Goal: Task Accomplishment & Management: Manage account settings

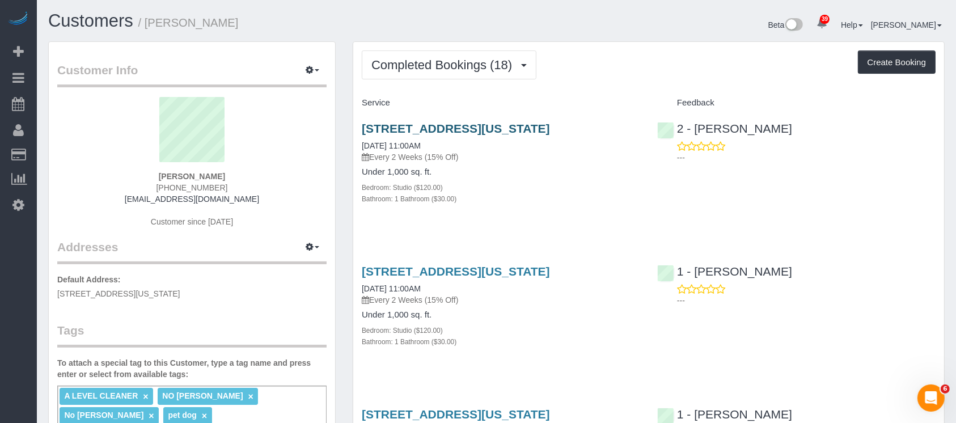
drag, startPoint x: 637, startPoint y: 126, endPoint x: 363, endPoint y: 122, distance: 273.3
click at [363, 122] on h3 "20 Broad Street, Apt. 1203, New York, NY 10005" at bounding box center [501, 128] width 278 height 13
copy link "20 Broad Street, Apt. 1203, New York, NY 10005"
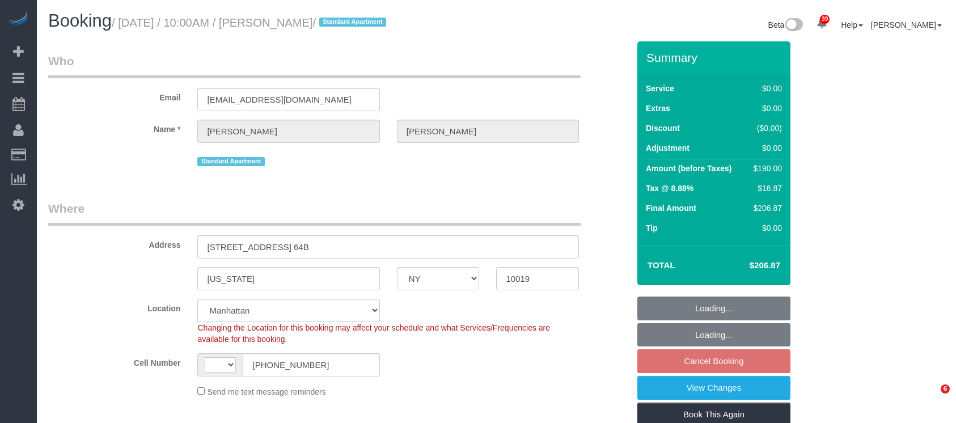
select select "NY"
select select "string:US"
select select "number:58"
select select "number:75"
select select "number:15"
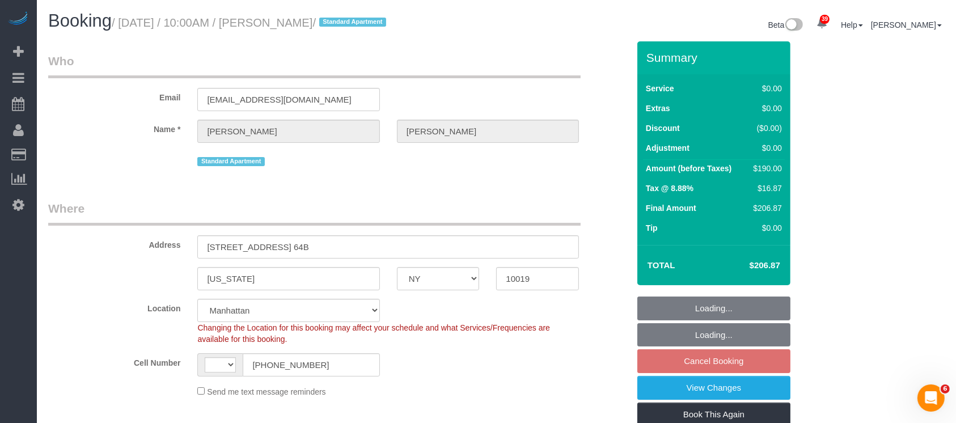
select select "number:6"
select select "1"
select select "2"
select select "object:1068"
select select "spot3"
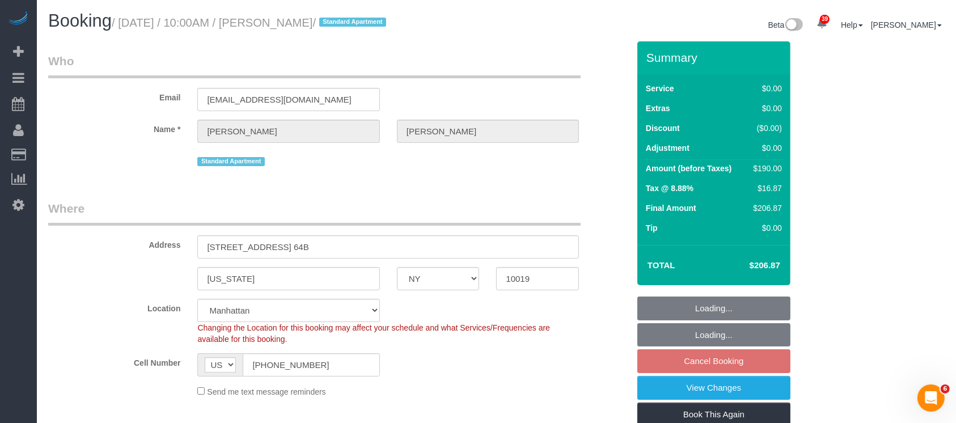
select select "1"
select select "2"
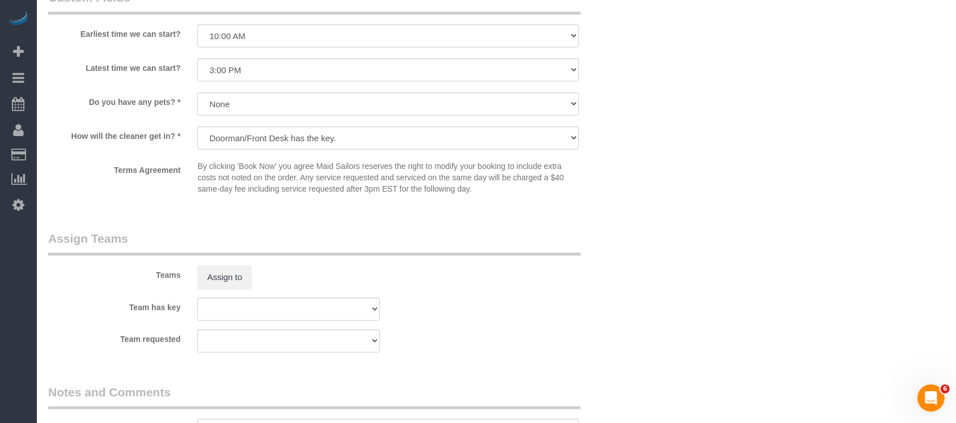
scroll to position [1273, 0]
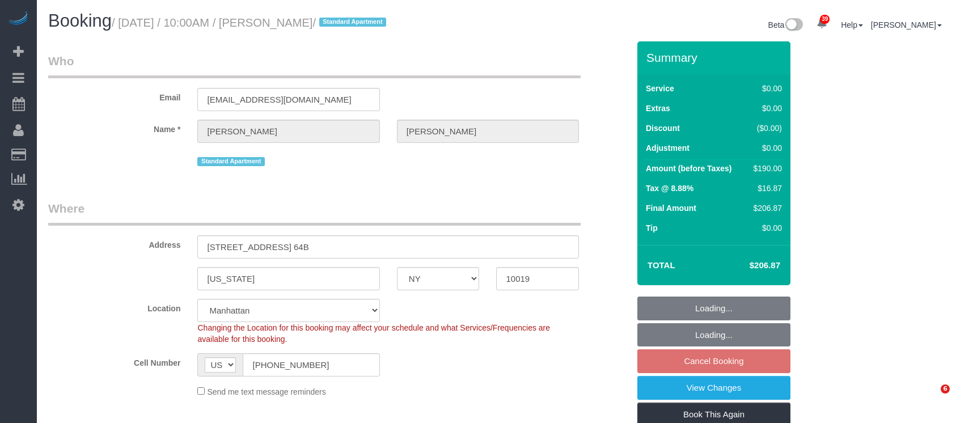
select select "NY"
select select "number:58"
select select "number:75"
select select "number:15"
select select "number:6"
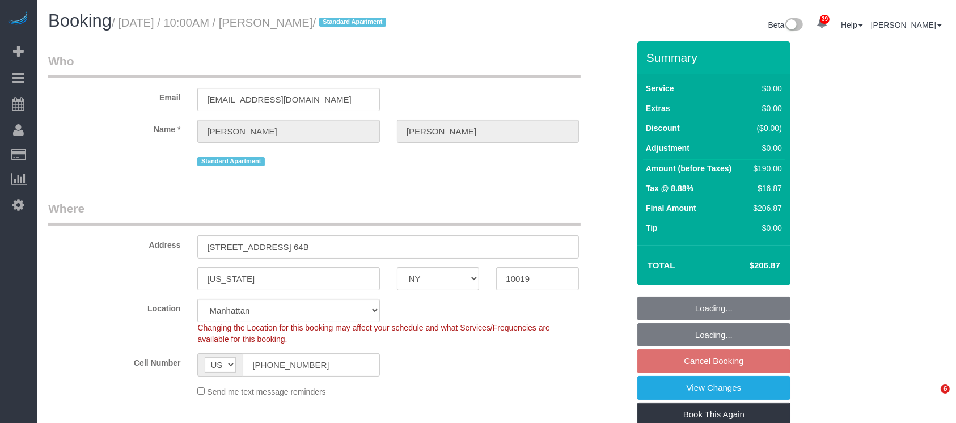
select select "object:965"
select select "spot3"
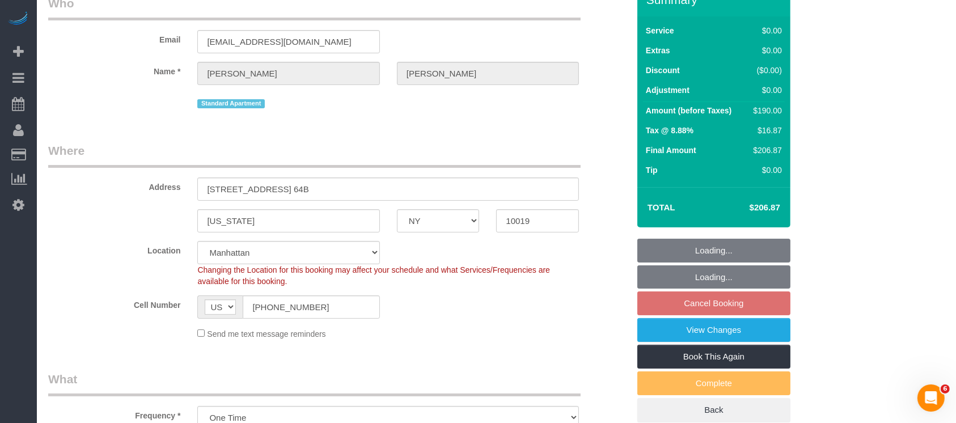
select select "1"
select select "2"
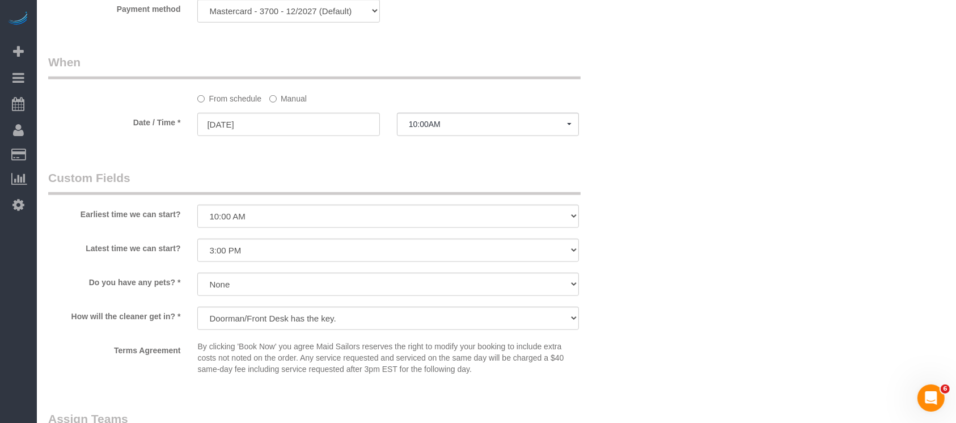
scroll to position [1095, 0]
click at [290, 101] on label "Manual" at bounding box center [287, 93] width 37 height 15
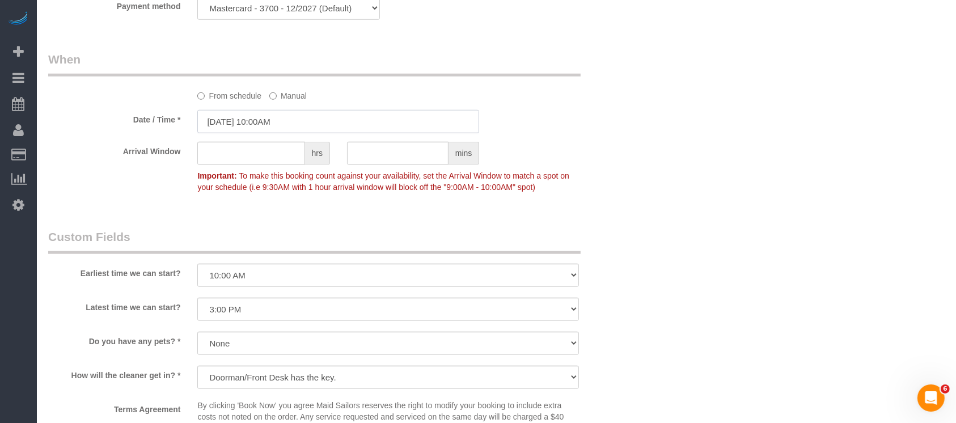
click at [295, 120] on input "10/15/2025 10:00AM" at bounding box center [338, 121] width 282 height 23
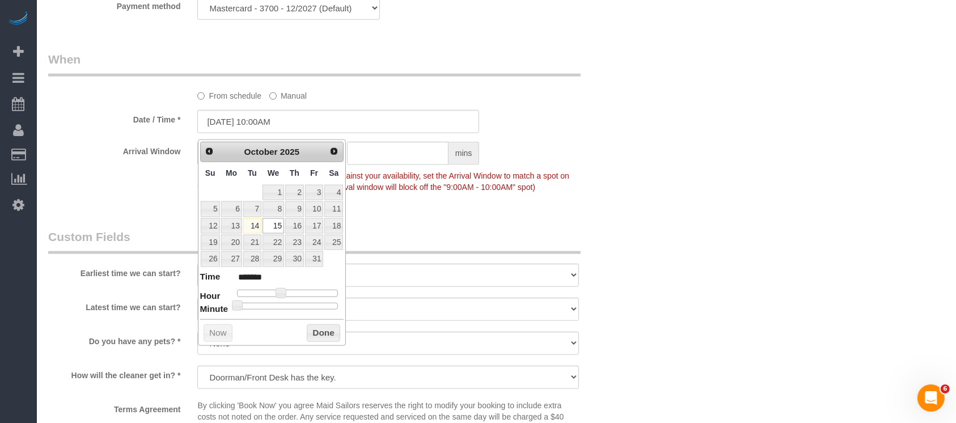
click at [281, 290] on span at bounding box center [281, 293] width 10 height 10
type input "10/15/2025 11:00AM"
type input "*******"
type input "10/15/2025 12:00PM"
type input "*******"
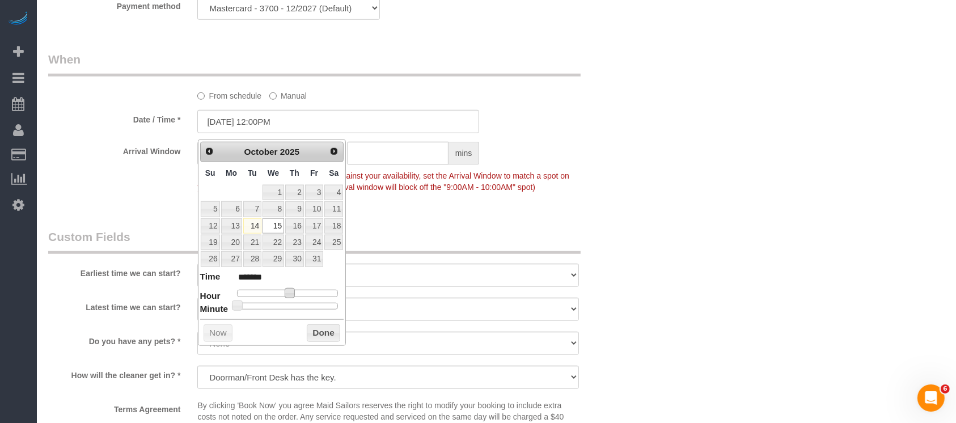
type input "10/15/2025 11:00AM"
type input "*******"
click at [289, 304] on div at bounding box center [287, 306] width 101 height 7
type input "10/15/2025 11:30AM"
type input "*******"
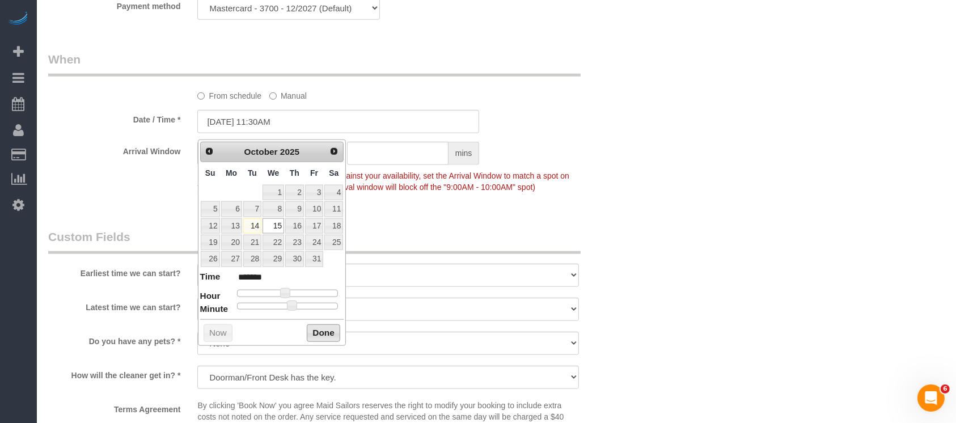
click at [320, 328] on button "Done" at bounding box center [323, 333] width 33 height 18
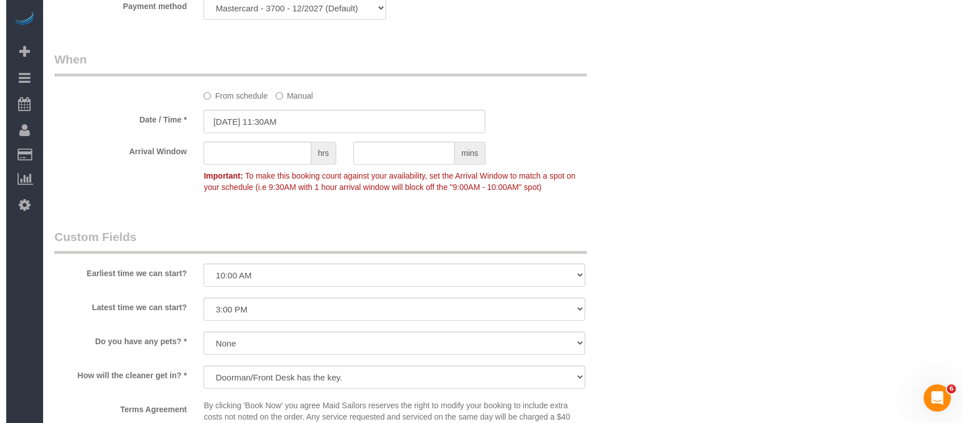
scroll to position [1426, 0]
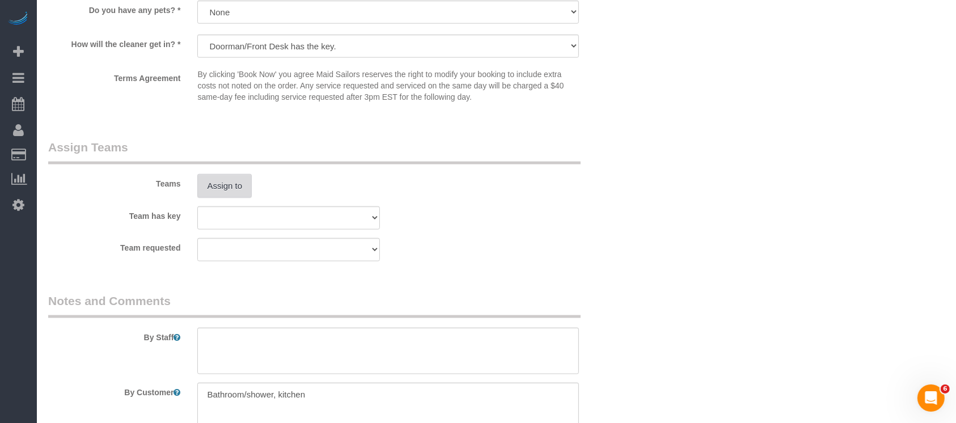
click at [215, 197] on button "Assign to" at bounding box center [224, 186] width 54 height 24
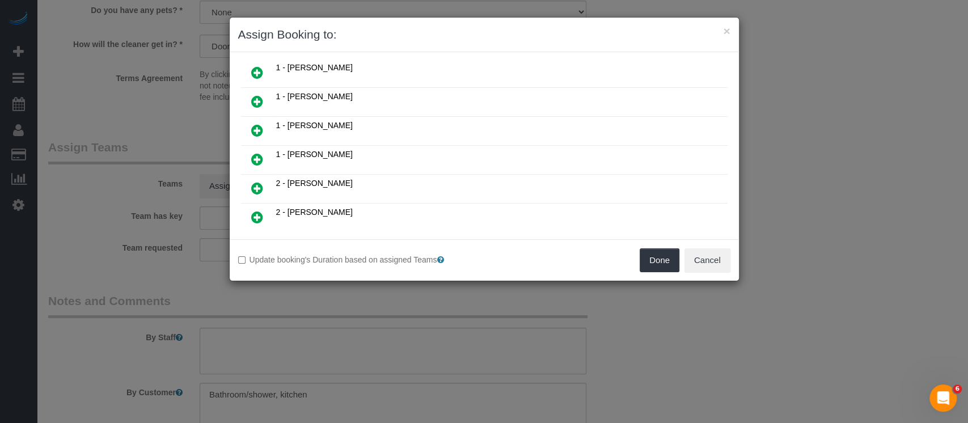
scroll to position [435, 0]
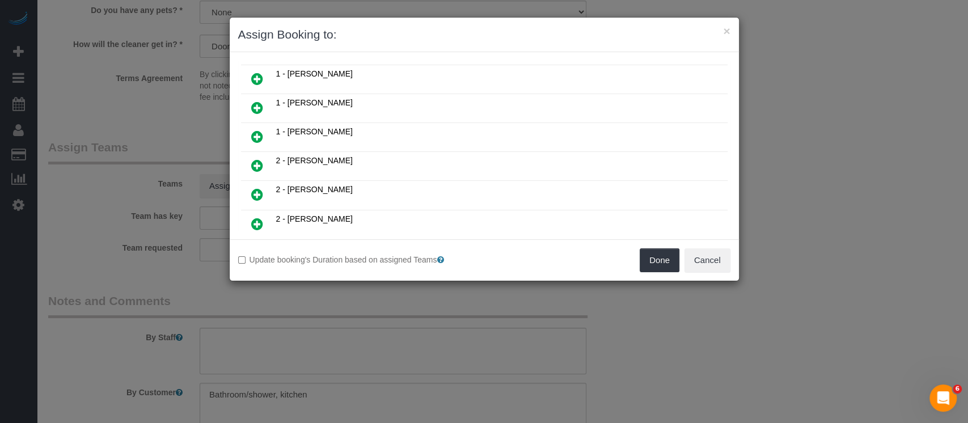
click at [259, 101] on icon at bounding box center [257, 108] width 12 height 14
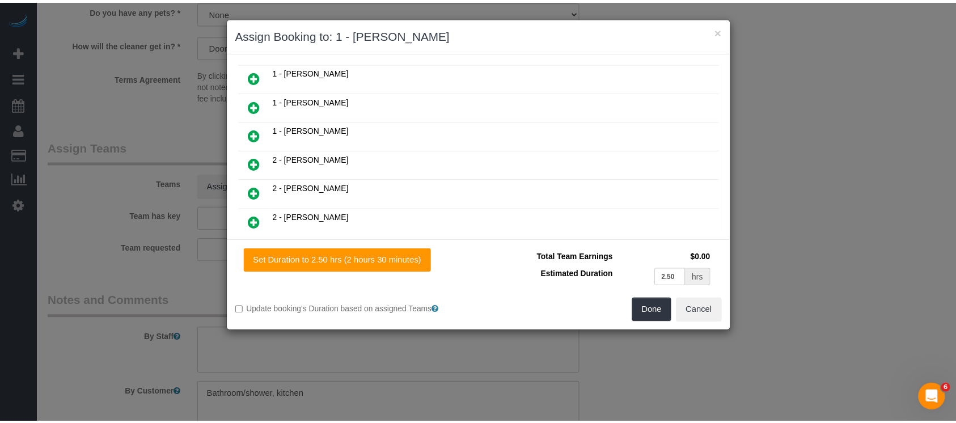
scroll to position [462, 0]
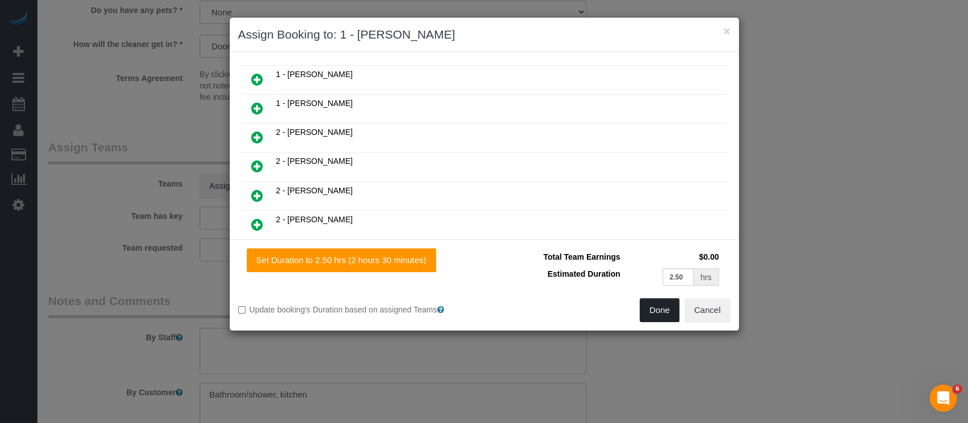
click at [664, 303] on button "Done" at bounding box center [660, 310] width 40 height 24
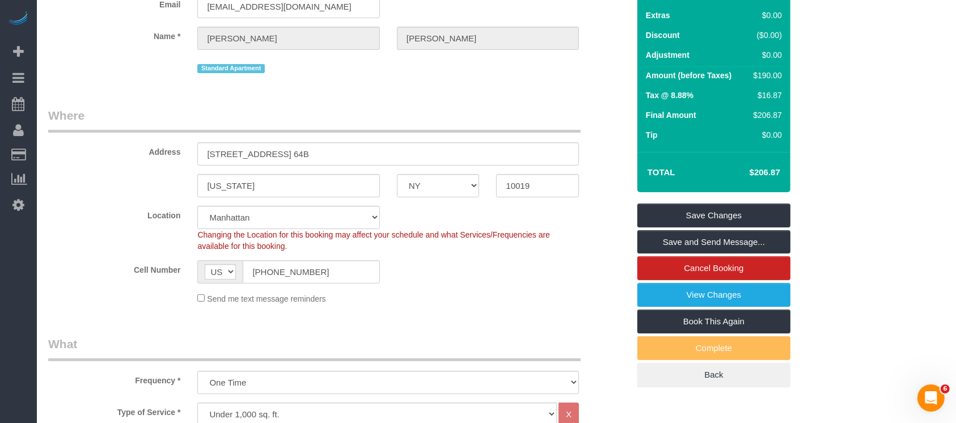
scroll to position [88, 0]
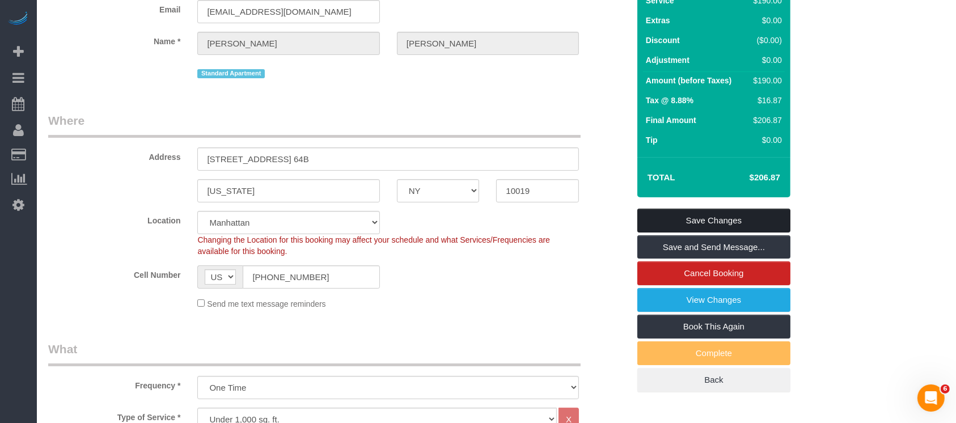
click at [730, 215] on link "Save Changes" at bounding box center [713, 221] width 153 height 24
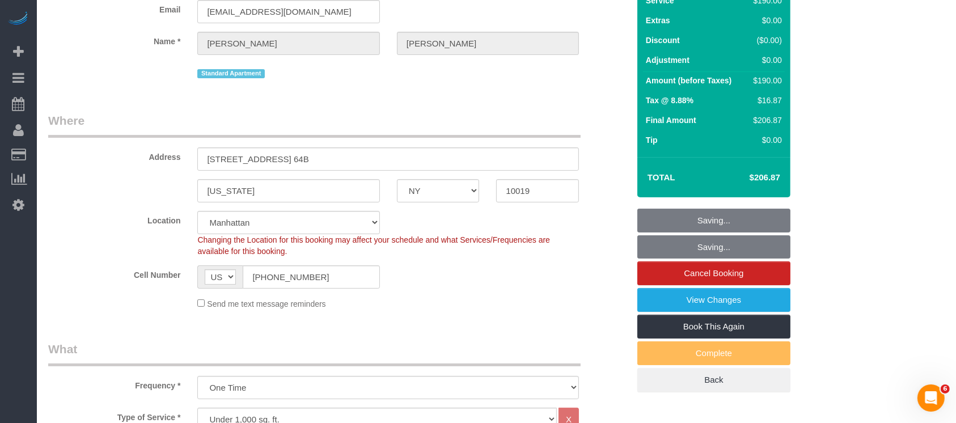
click at [391, 133] on legend "Where" at bounding box center [314, 125] width 532 height 26
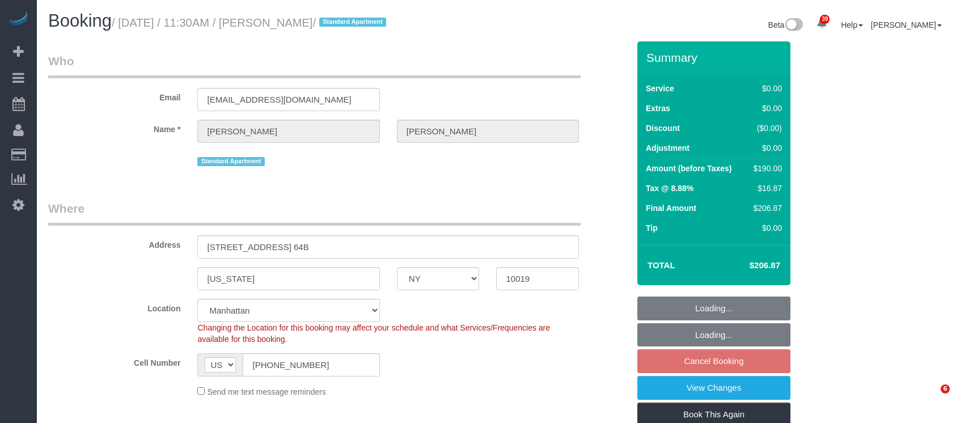
select select "NY"
select select "1"
select select "2"
select select "number:58"
select select "number:75"
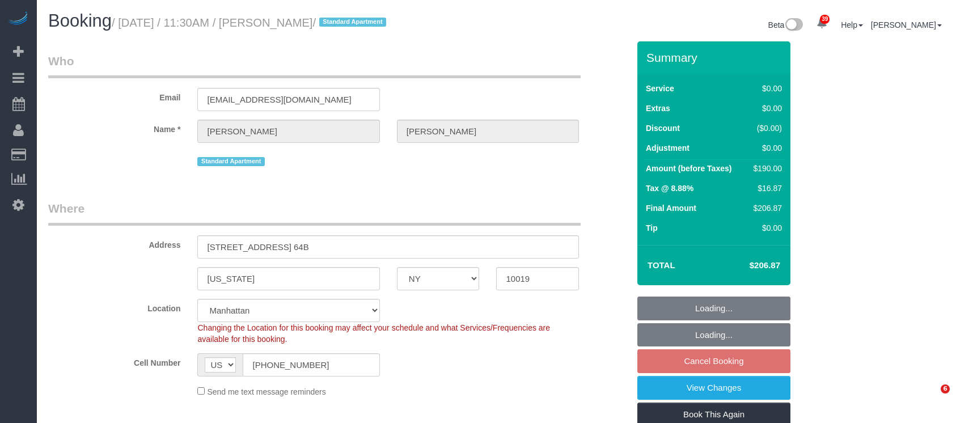
select select "number:15"
select select "number:6"
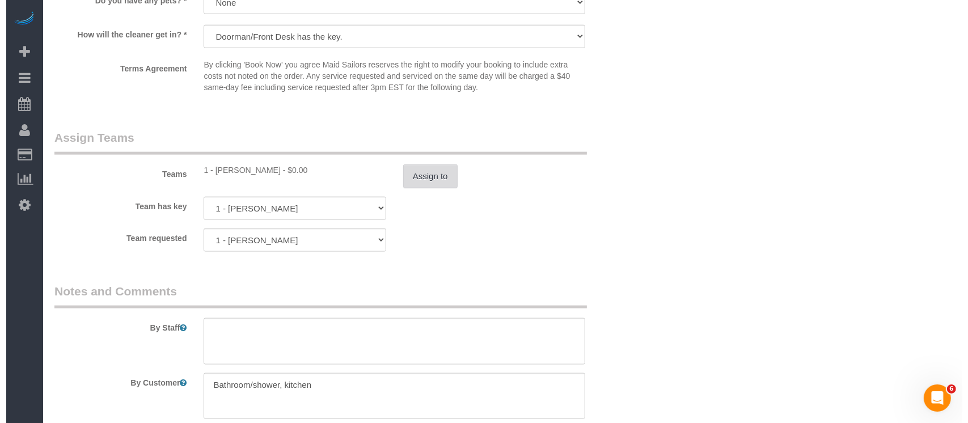
scroll to position [1437, 0]
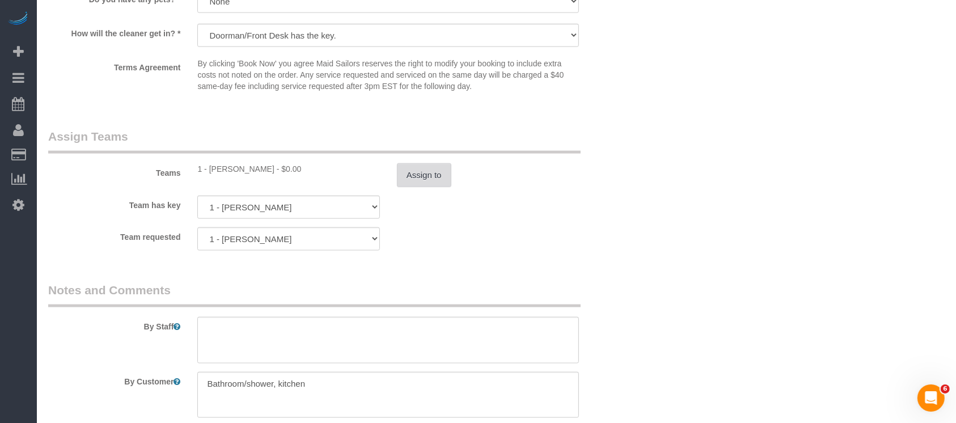
click at [414, 176] on button "Assign to" at bounding box center [424, 175] width 54 height 24
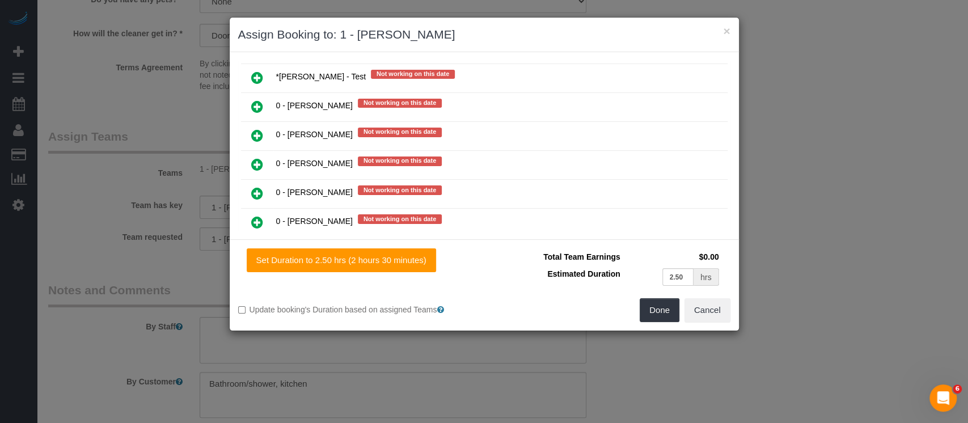
scroll to position [1095, 0]
click at [261, 186] on icon at bounding box center [257, 193] width 12 height 14
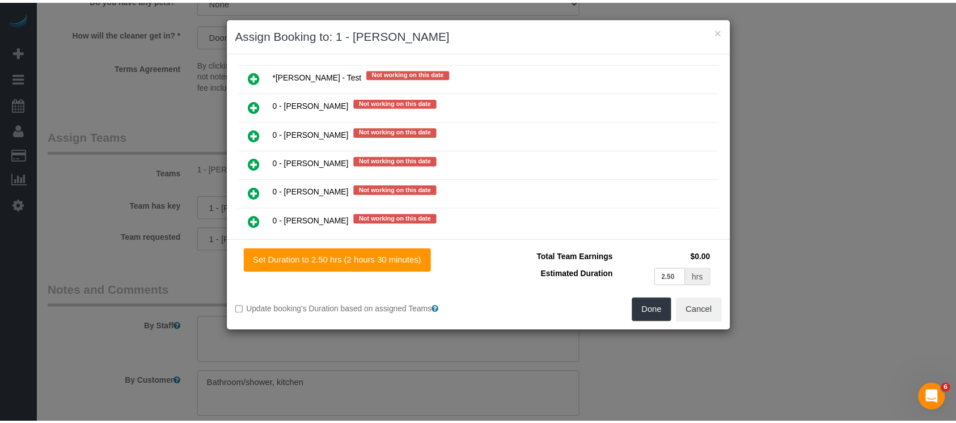
scroll to position [1123, 0]
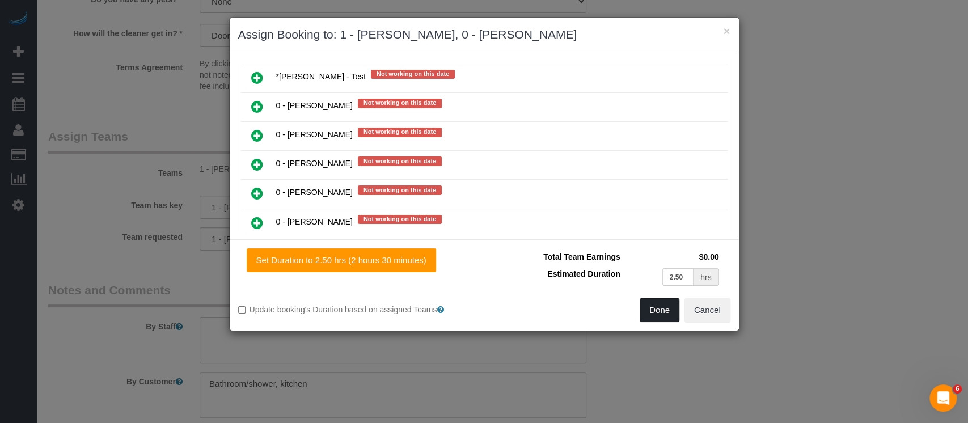
click at [661, 314] on button "Done" at bounding box center [660, 310] width 40 height 24
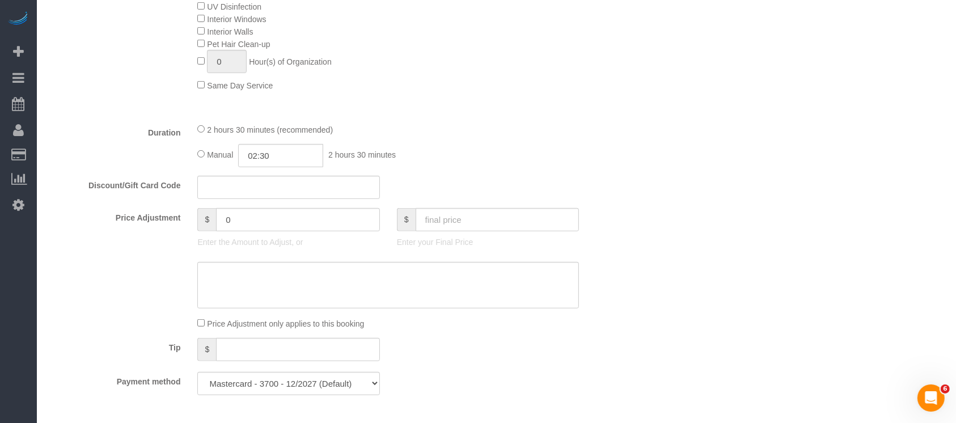
scroll to position [720, 0]
click at [236, 135] on div "2 hours 30 minutes (recommended)" at bounding box center [388, 128] width 382 height 12
click at [226, 134] on span "2 hours 30 minutes (recommended)" at bounding box center [270, 129] width 126 height 9
click at [399, 126] on fieldset "What Frequency * One Time Weekly (20% Off) - 20.00% Every 2 Weeks (15% Off) - 1…" at bounding box center [338, 56] width 581 height 695
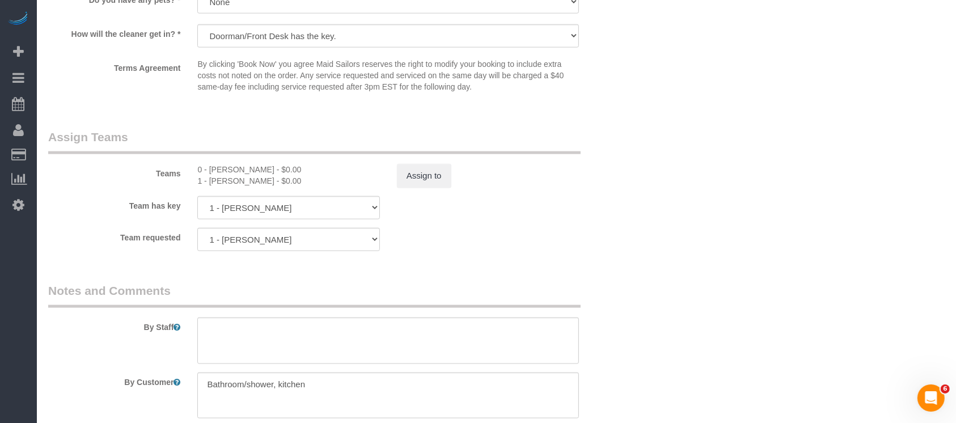
scroll to position [1437, 0]
click at [424, 187] on button "Assign to" at bounding box center [424, 175] width 54 height 24
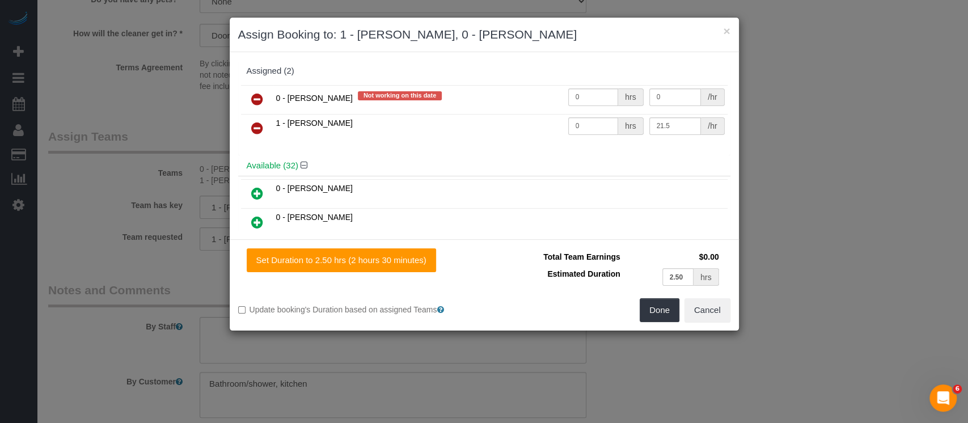
click at [259, 99] on icon at bounding box center [257, 99] width 12 height 14
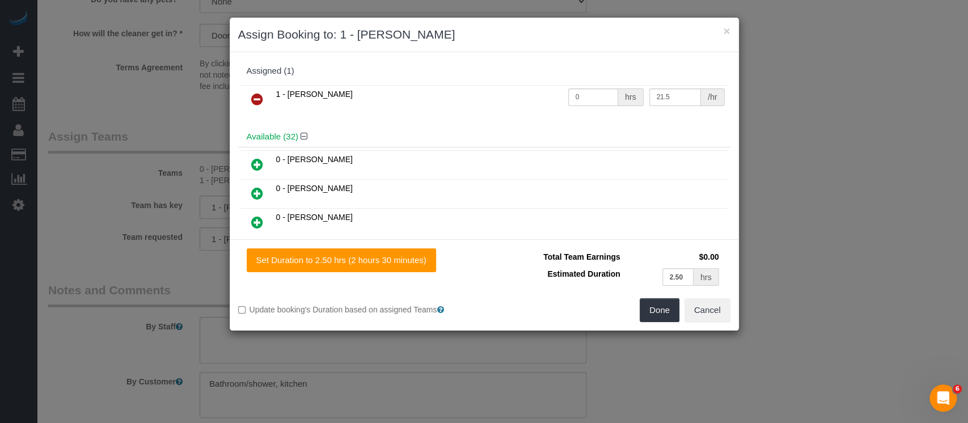
click at [253, 159] on icon at bounding box center [257, 165] width 12 height 14
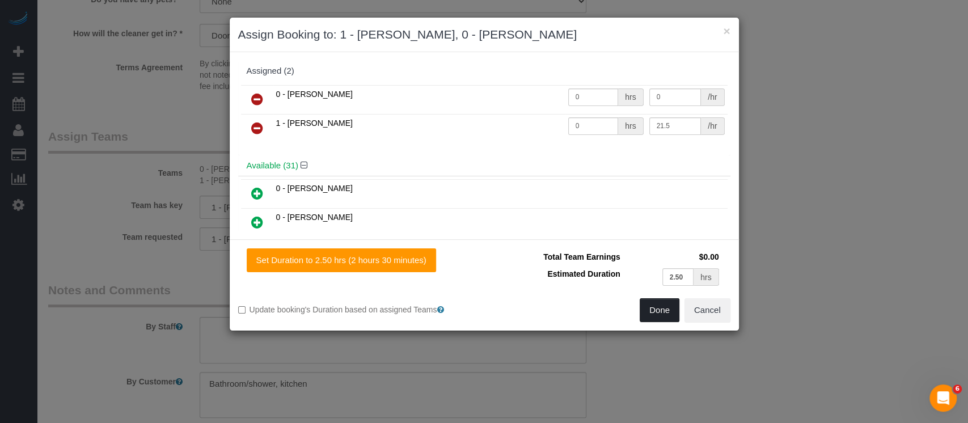
click at [644, 315] on button "Done" at bounding box center [660, 310] width 40 height 24
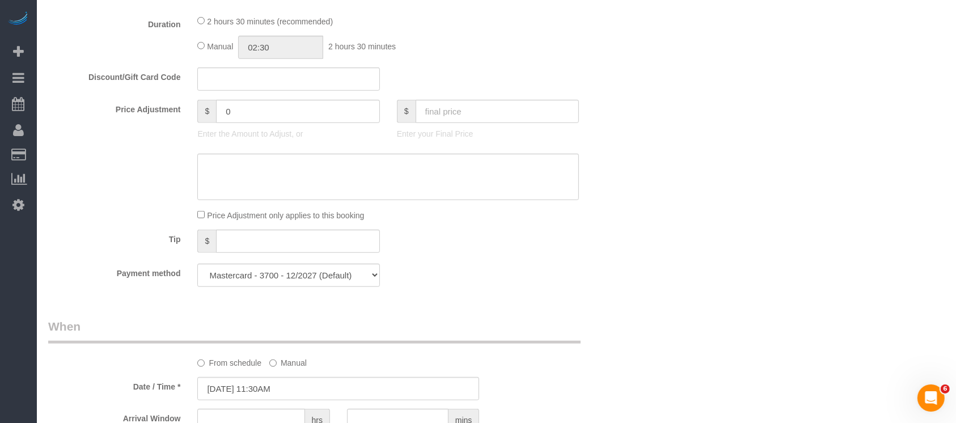
scroll to position [793, 0]
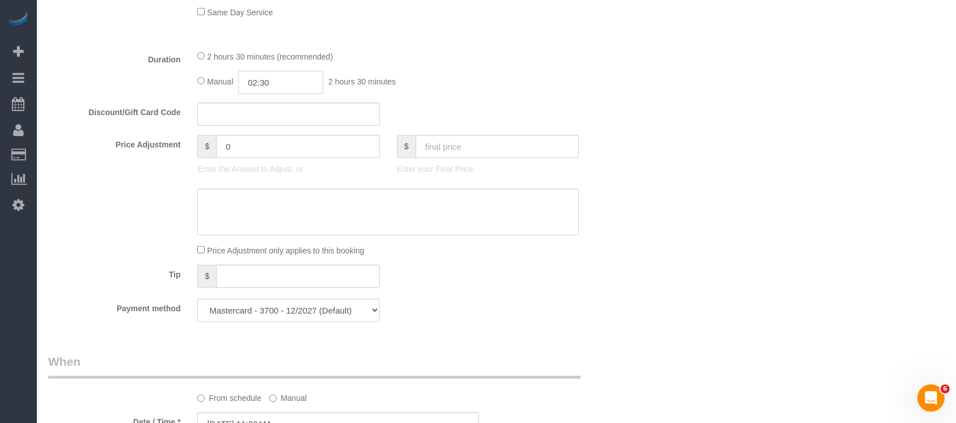
click at [288, 90] on input "02:30" at bounding box center [280, 82] width 85 height 23
type input "02:00"
click at [266, 109] on li "02:00" at bounding box center [268, 108] width 50 height 15
click at [503, 125] on div "Discount/Gift Card Code" at bounding box center [339, 115] width 598 height 24
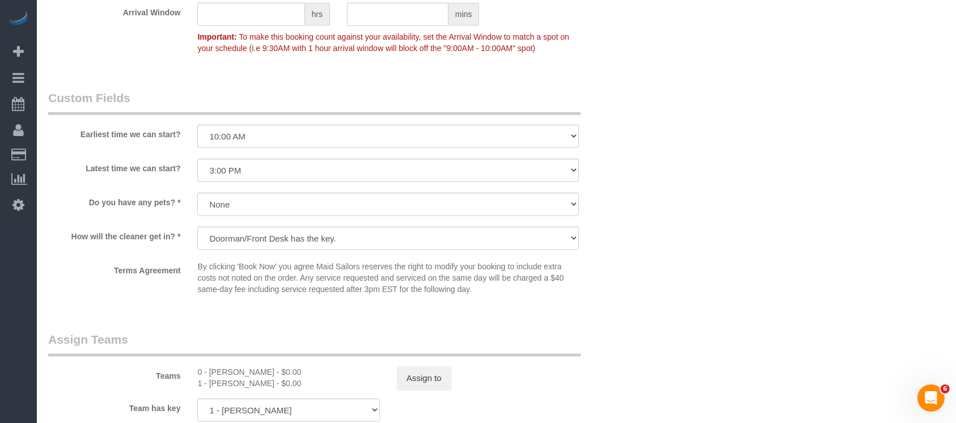
scroll to position [1234, 0]
click at [420, 384] on button "Assign to" at bounding box center [424, 378] width 54 height 24
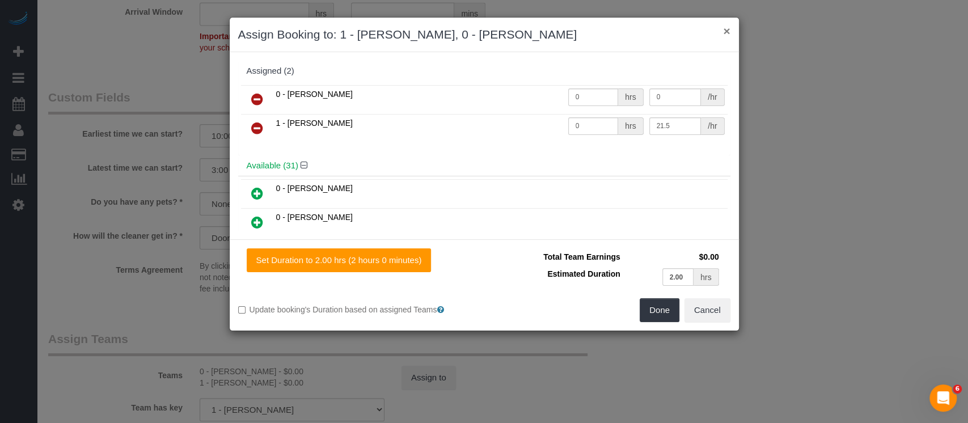
click at [728, 35] on button "×" at bounding box center [726, 31] width 7 height 12
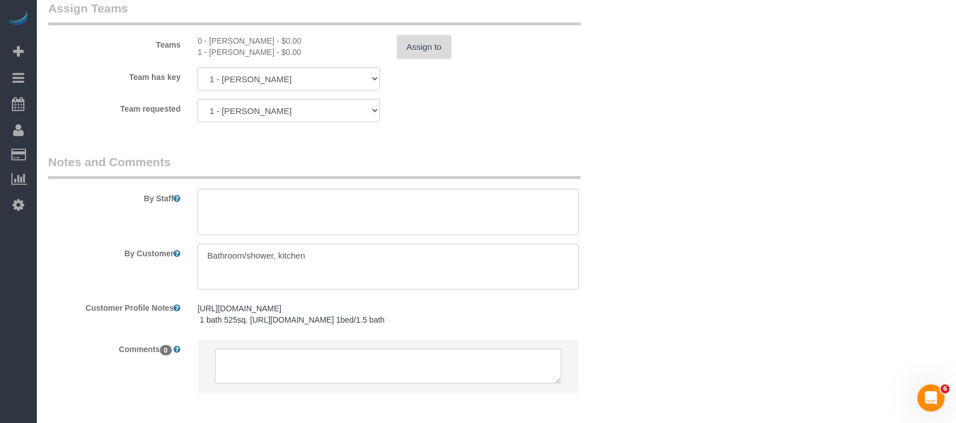
scroll to position [1578, 0]
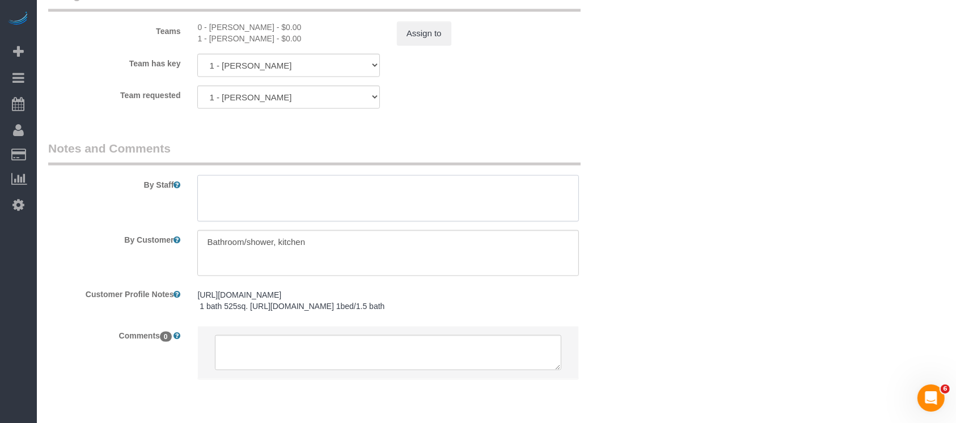
click at [209, 215] on textarea at bounding box center [388, 198] width 382 height 46
click at [232, 31] on div "0 - Karla Romero - $0.00" at bounding box center [288, 27] width 182 height 11
click at [226, 43] on div "1 - Marlenyn Robles - $0.00" at bounding box center [288, 38] width 182 height 11
click at [249, 44] on div "1 - Marlenyn Robles - $0.00" at bounding box center [288, 38] width 182 height 11
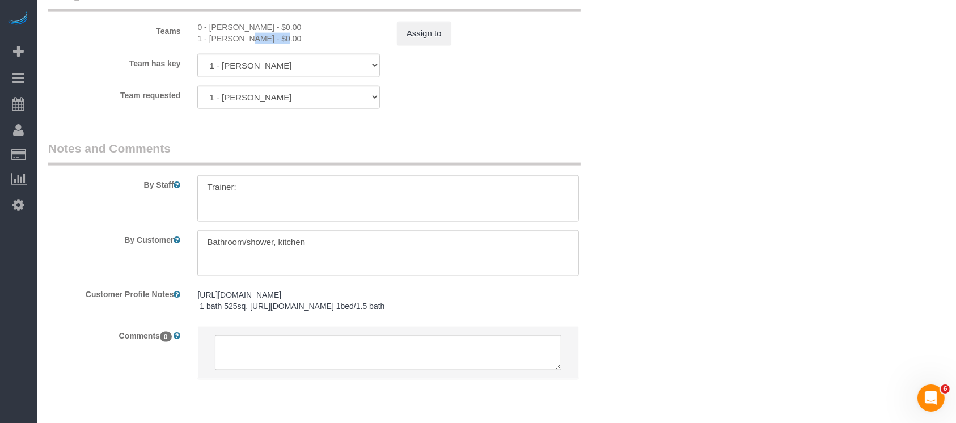
copy div "Marlenyn Robles"
click at [268, 188] on textarea at bounding box center [388, 198] width 382 height 46
paste textarea "Marlenyn Robles"
click at [217, 33] on div "0 - Karla Romero - $0.00" at bounding box center [288, 27] width 182 height 11
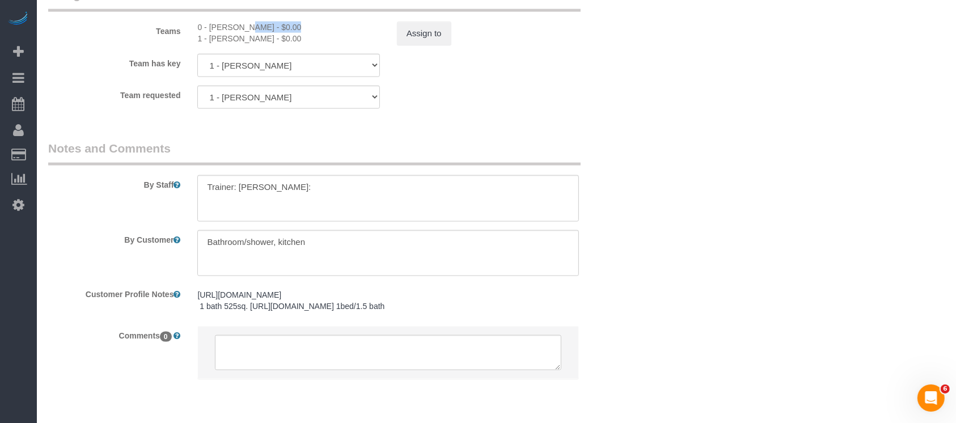
click at [247, 33] on div "0 - Karla Romero - $0.00" at bounding box center [288, 27] width 182 height 11
copy div "Karla Romero"
click at [258, 208] on textarea at bounding box center [388, 198] width 382 height 46
paste textarea "Karla Romero"
click at [258, 208] on textarea at bounding box center [388, 198] width 382 height 46
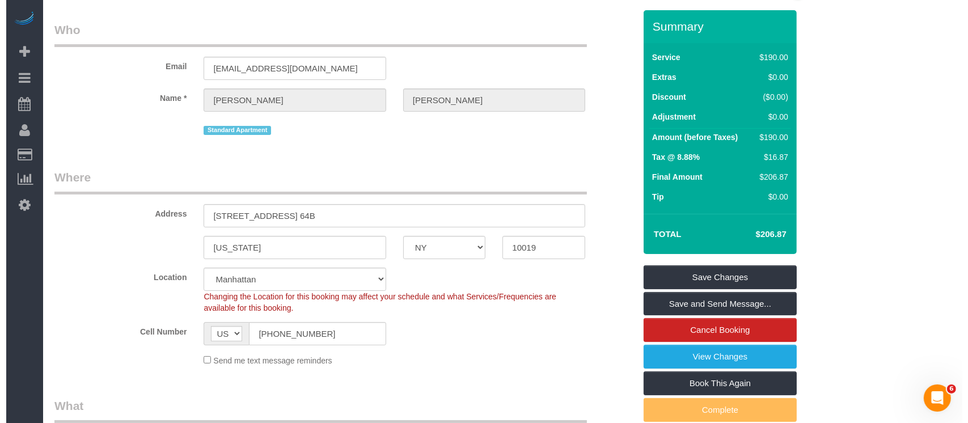
scroll to position [0, 0]
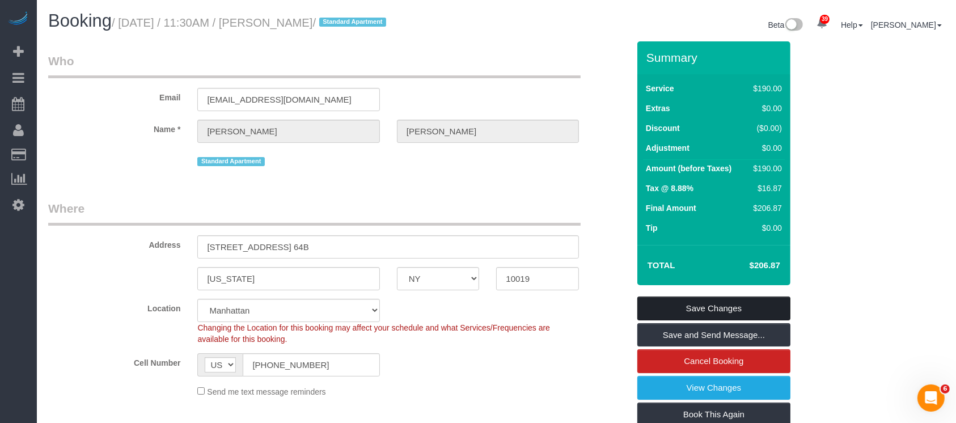
type textarea "Trainer: Marlenyn Robles Tainee: Karla Romero (Please wait for the trainer)"
click at [692, 306] on link "Save Changes" at bounding box center [713, 309] width 153 height 24
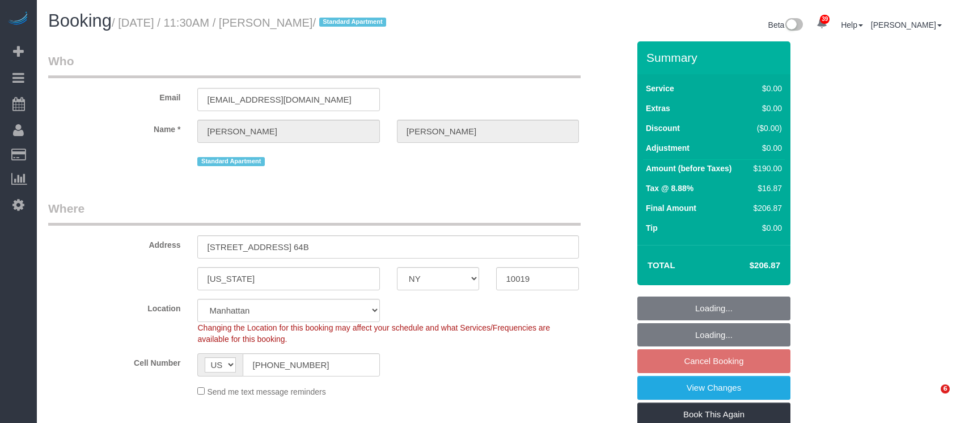
select select "NY"
select select "number:58"
select select "number:75"
select select "number:15"
select select "number:6"
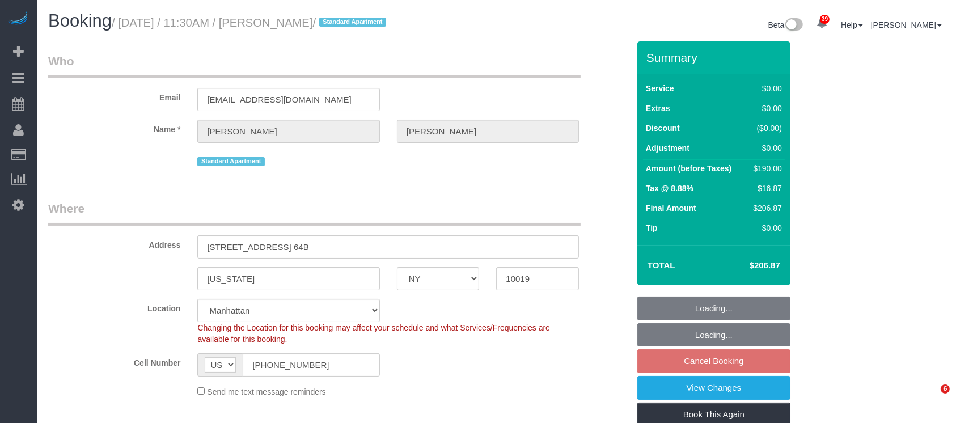
select select "object:970"
select select "1"
select select "2"
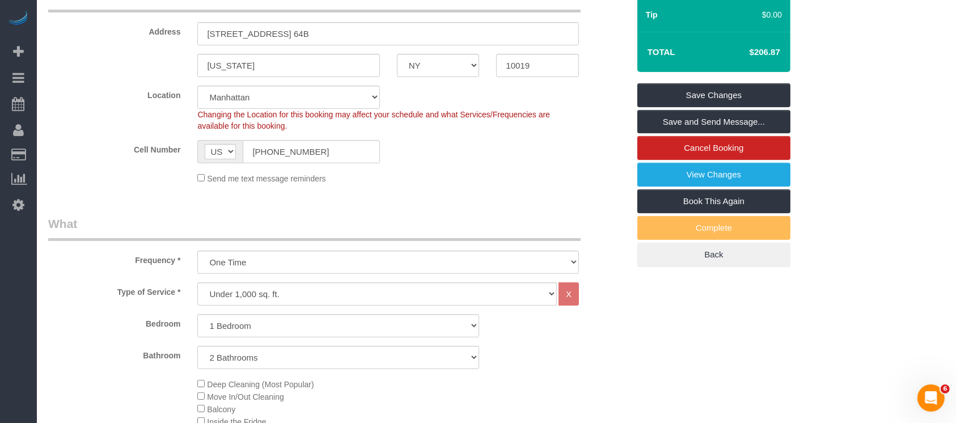
scroll to position [201, 0]
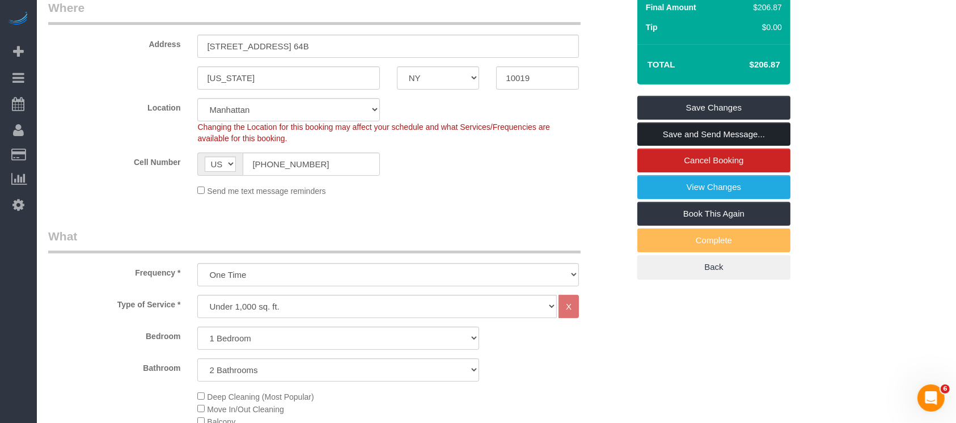
click at [676, 130] on link "Save and Send Message..." at bounding box center [713, 134] width 153 height 24
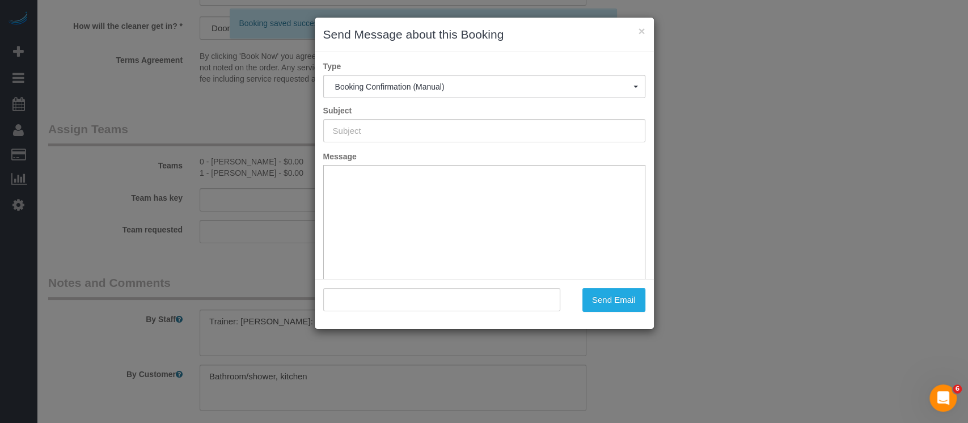
scroll to position [1447, 0]
type input "Cleaning Confirmed for 10/15/2025 at 11:30am"
type input ""Benjamin Hipple" <bhipple@protonmail.com>"
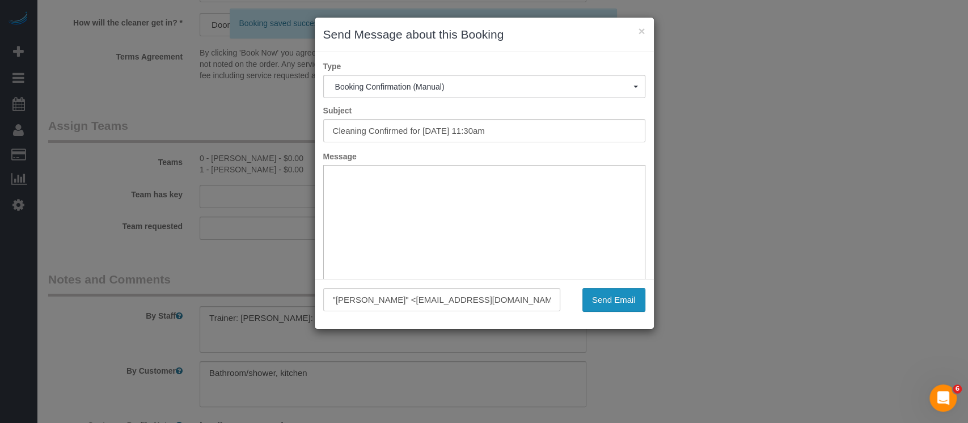
click at [603, 304] on button "Send Email" at bounding box center [613, 300] width 63 height 24
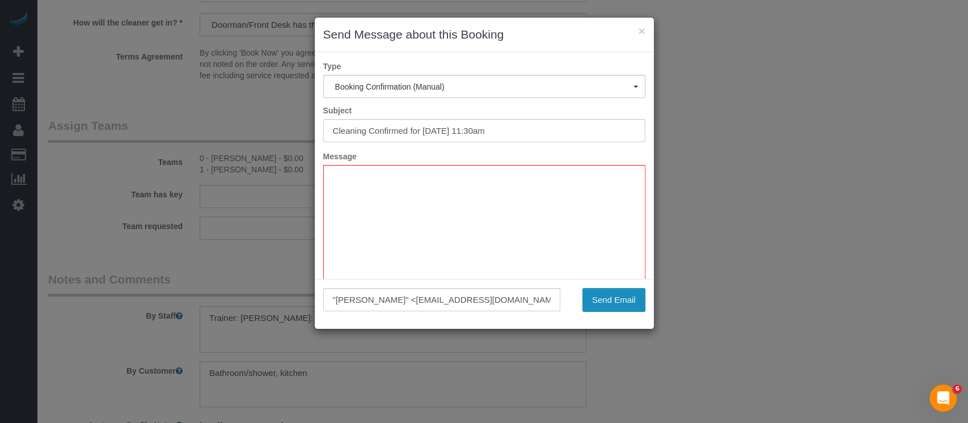
click at [608, 292] on button "Send Email" at bounding box center [613, 300] width 63 height 24
click at [641, 27] on button "×" at bounding box center [641, 31] width 7 height 12
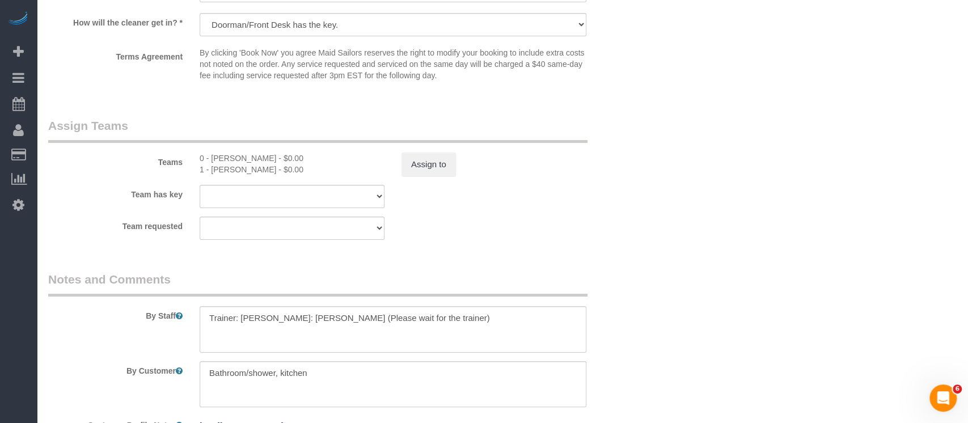
scroll to position [123, 0]
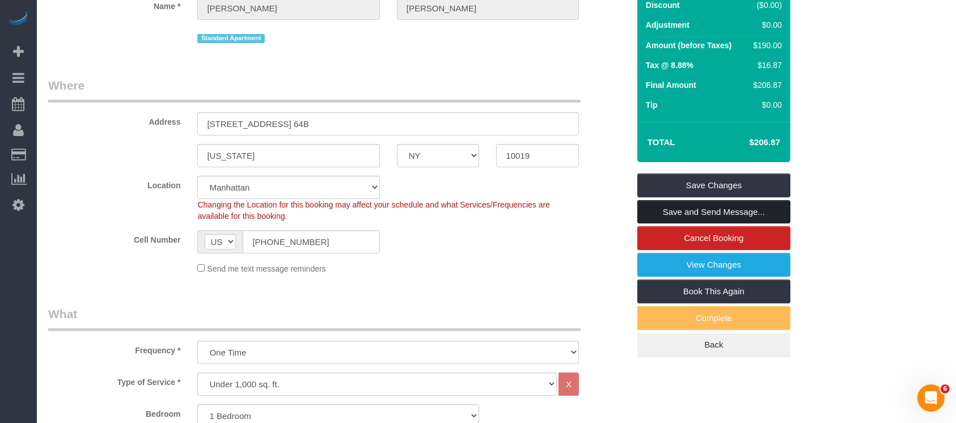
click at [721, 215] on link "Save and Send Message..." at bounding box center [713, 212] width 153 height 24
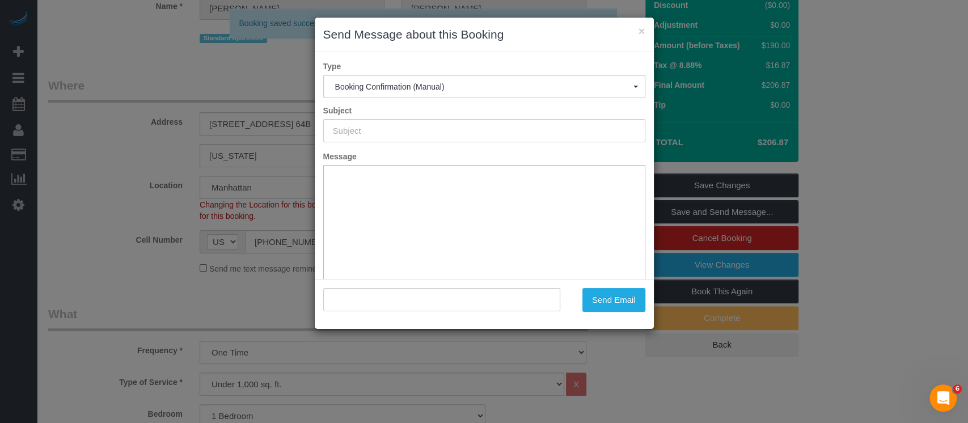
type input "Cleaning Confirmed for 10/15/2025 at 11:30am"
type input ""Benjamin Hipple" <bhipple@protonmail.com>"
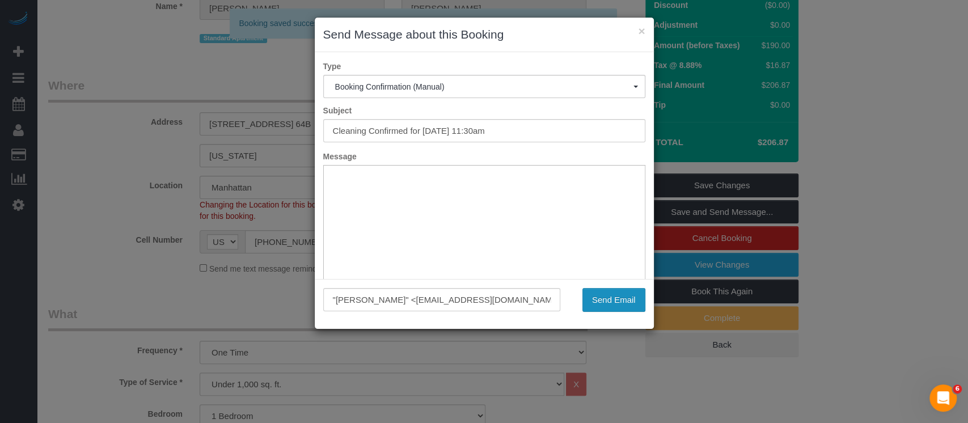
scroll to position [0, 0]
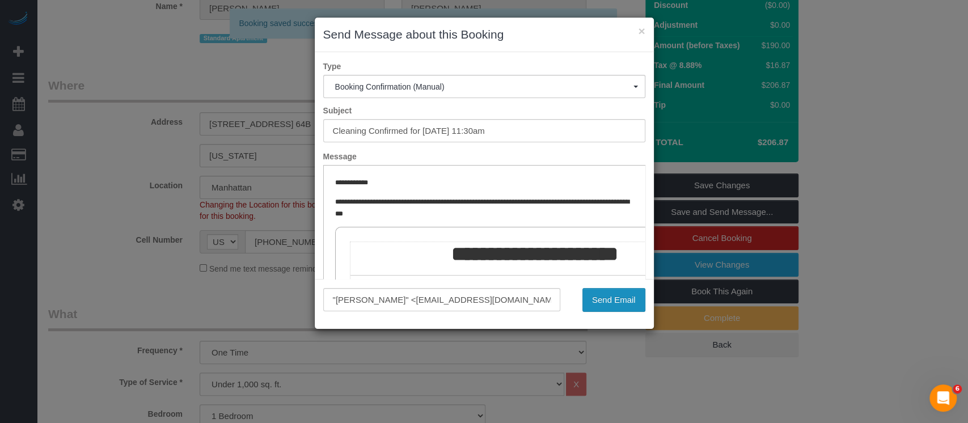
click at [607, 294] on button "Send Email" at bounding box center [613, 300] width 63 height 24
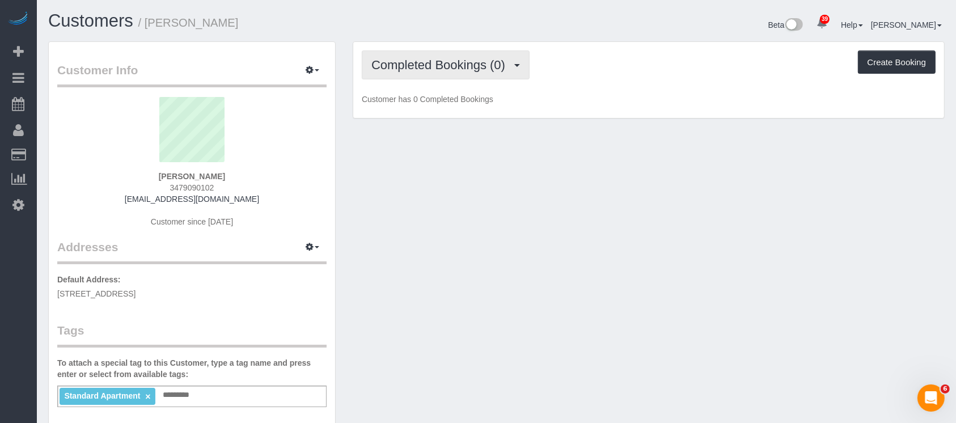
click at [459, 62] on span "Completed Bookings (0)" at bounding box center [440, 65] width 139 height 14
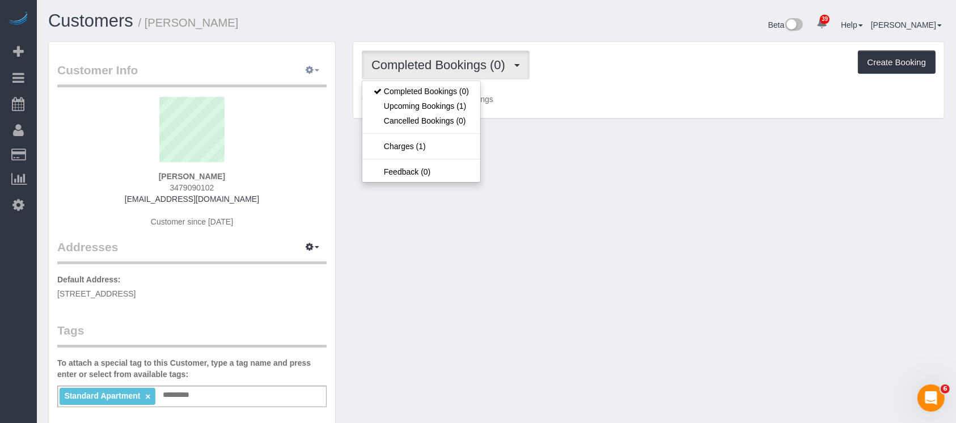
click at [315, 69] on button "button" at bounding box center [312, 71] width 28 height 18
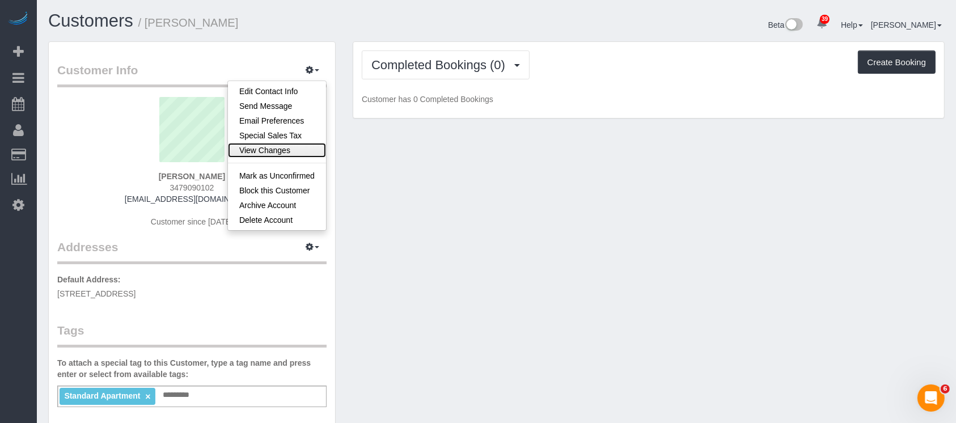
click at [288, 150] on link "View Changes" at bounding box center [277, 150] width 98 height 15
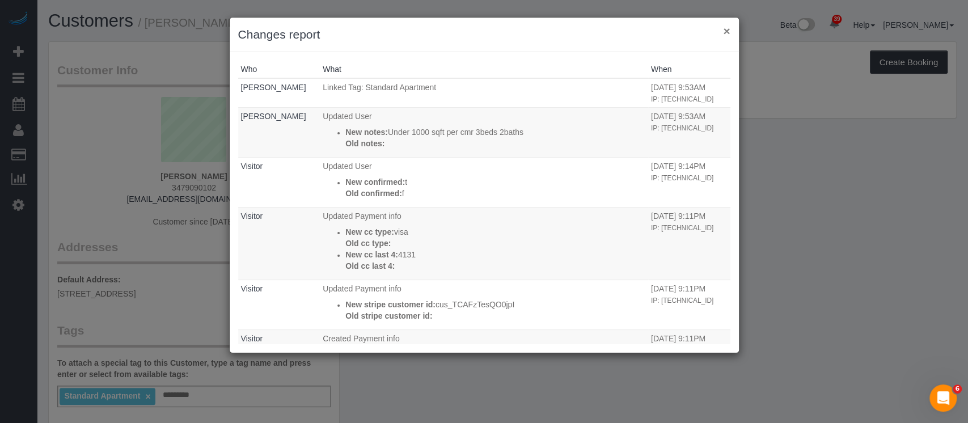
click at [727, 27] on button "×" at bounding box center [726, 31] width 7 height 12
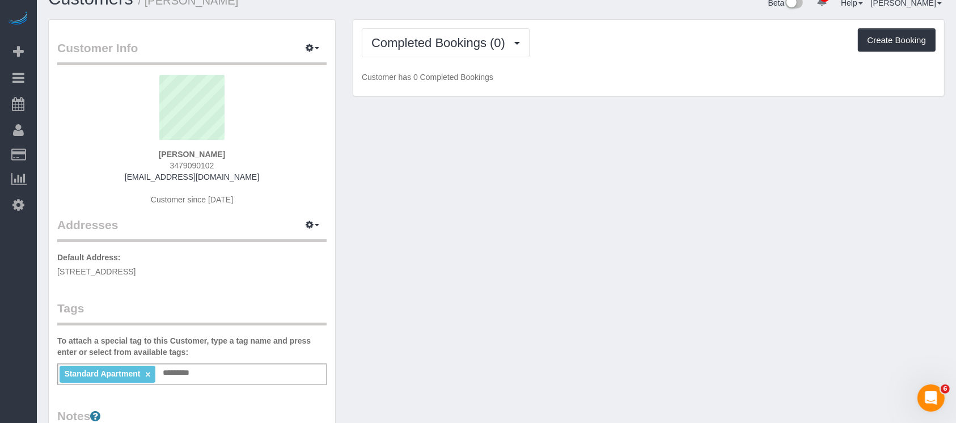
scroll to position [22, 0]
click at [417, 254] on div "Customer Info Edit Contact Info Send Message Email Preferences Special Sales Ta…" at bounding box center [496, 395] width 913 height 751
